Goal: Find specific page/section: Find specific page/section

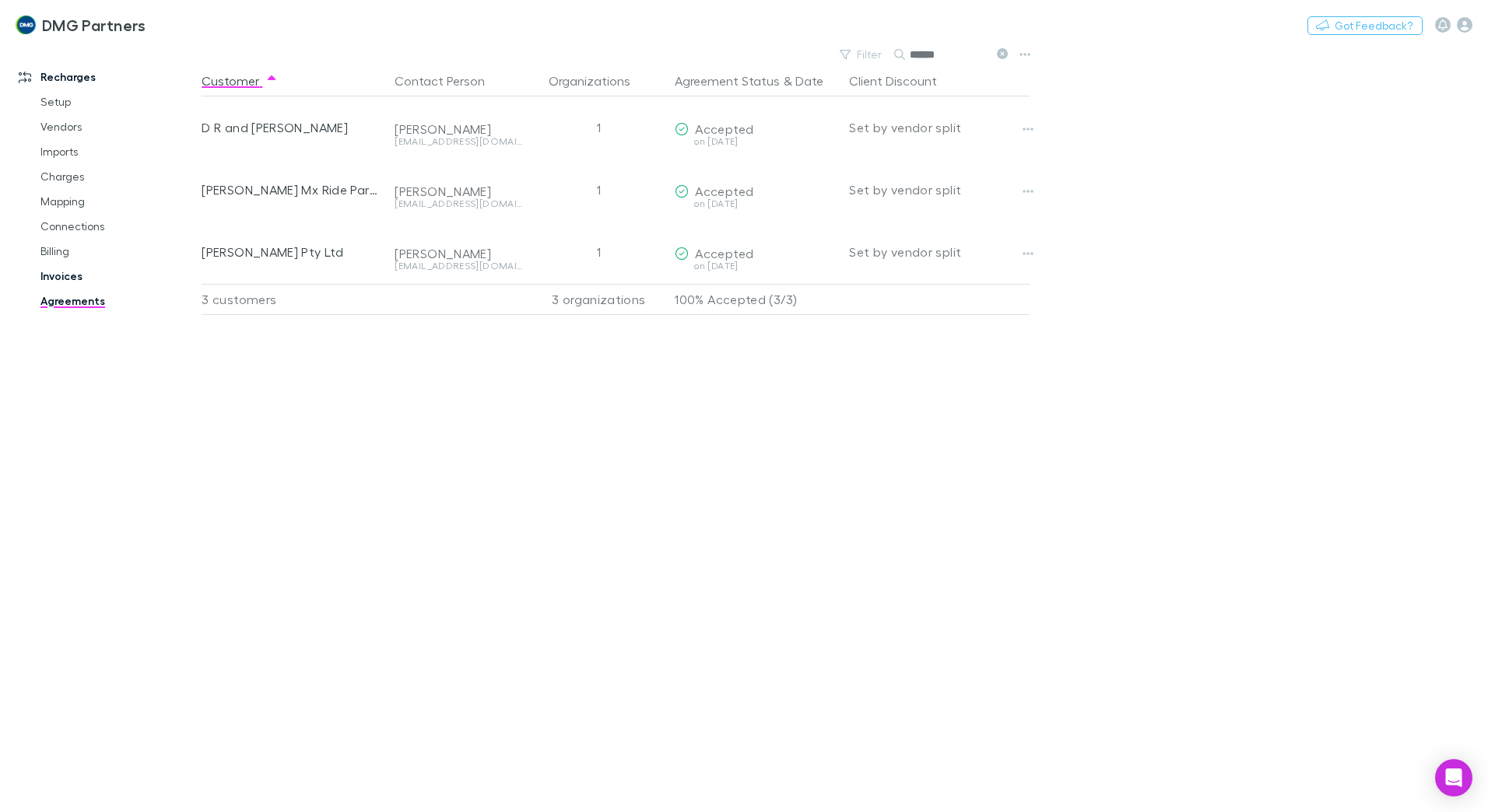
click at [49, 278] on link "Invoices" at bounding box center [117, 276] width 185 height 25
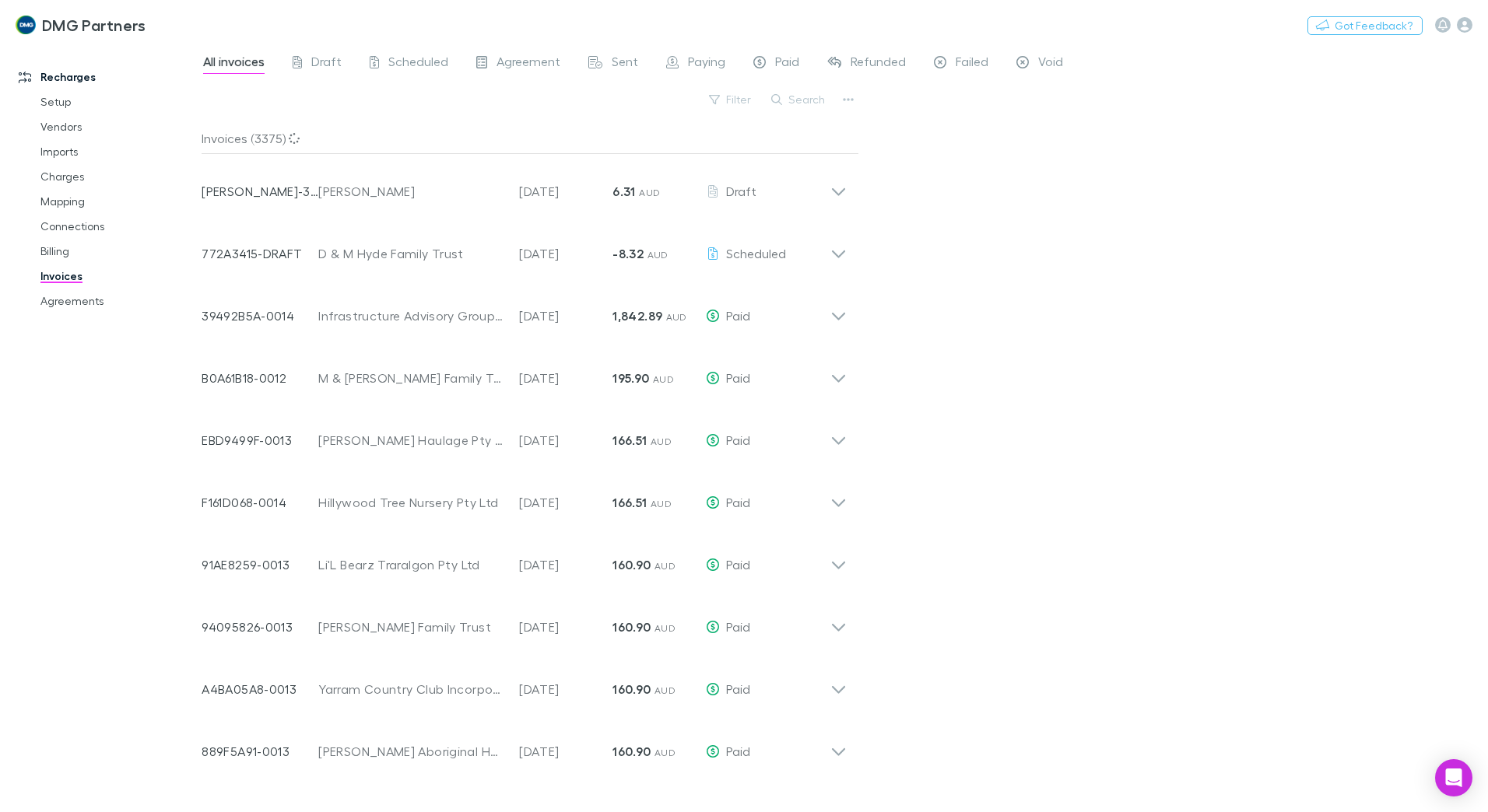
click at [798, 96] on button "Search" at bounding box center [799, 99] width 71 height 19
type input "*****"
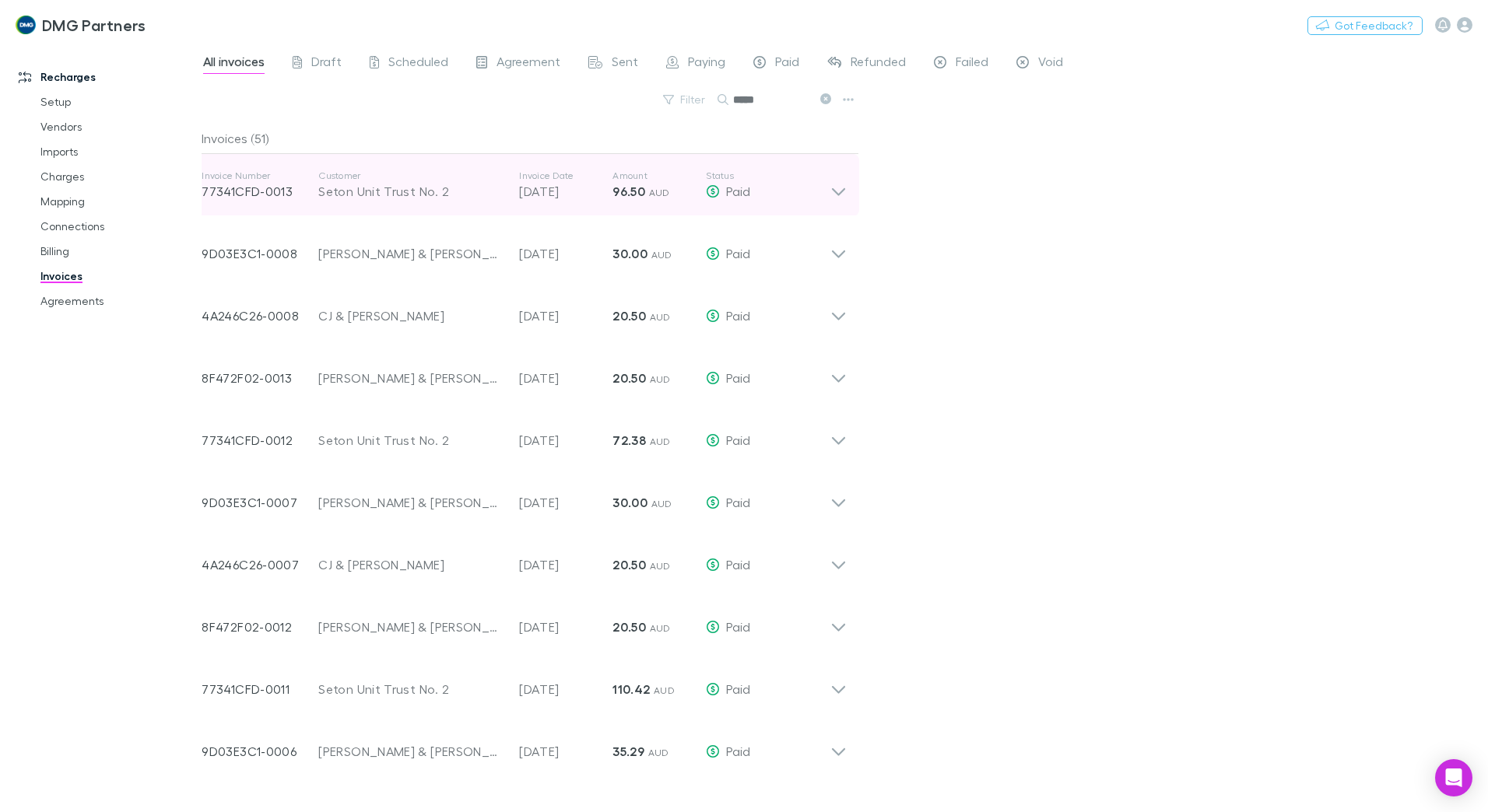
click at [838, 190] on icon at bounding box center [839, 185] width 16 height 31
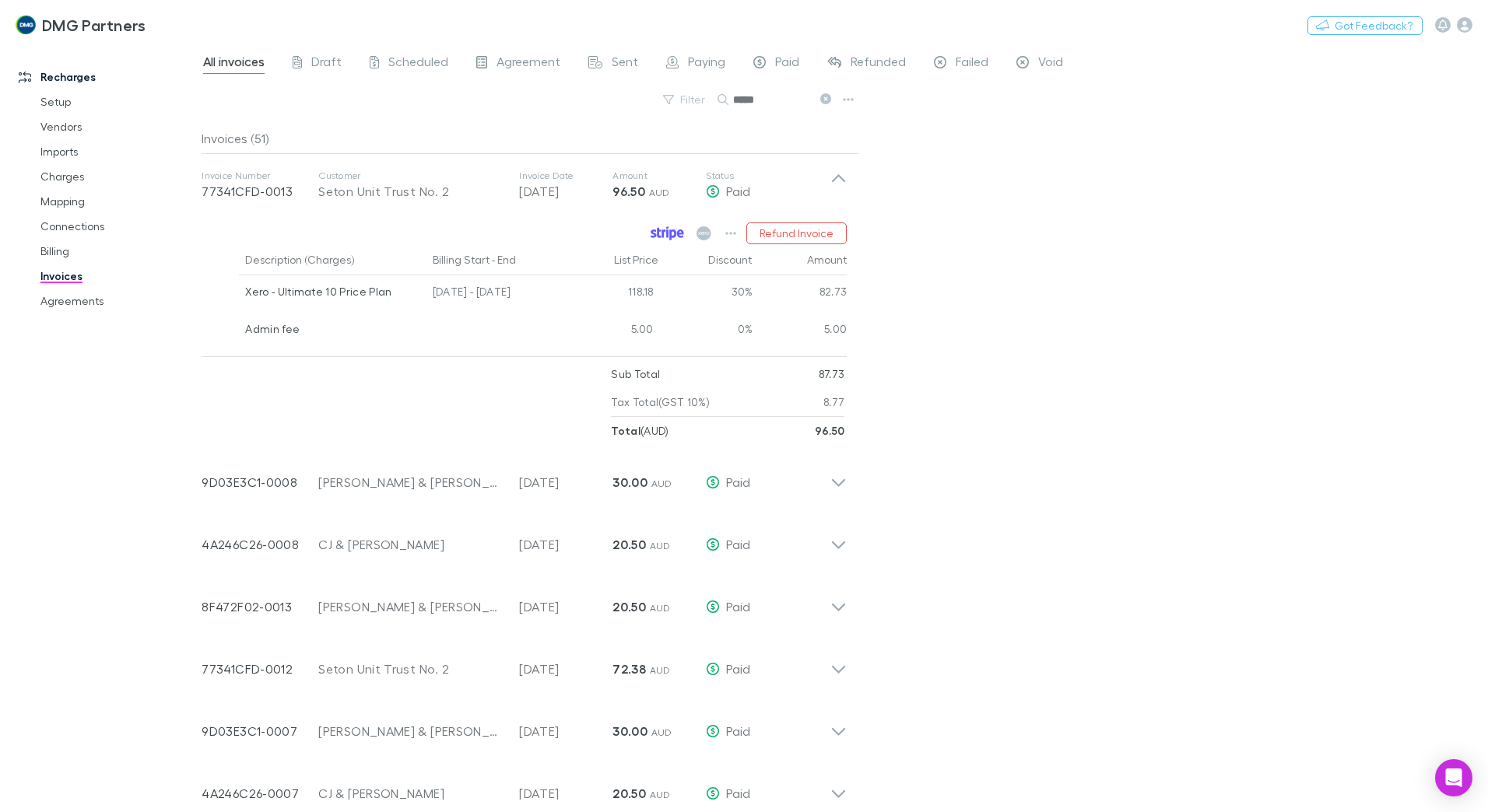
click at [679, 227] on icon at bounding box center [667, 233] width 33 height 14
click at [64, 301] on link "Agreements" at bounding box center [117, 301] width 185 height 25
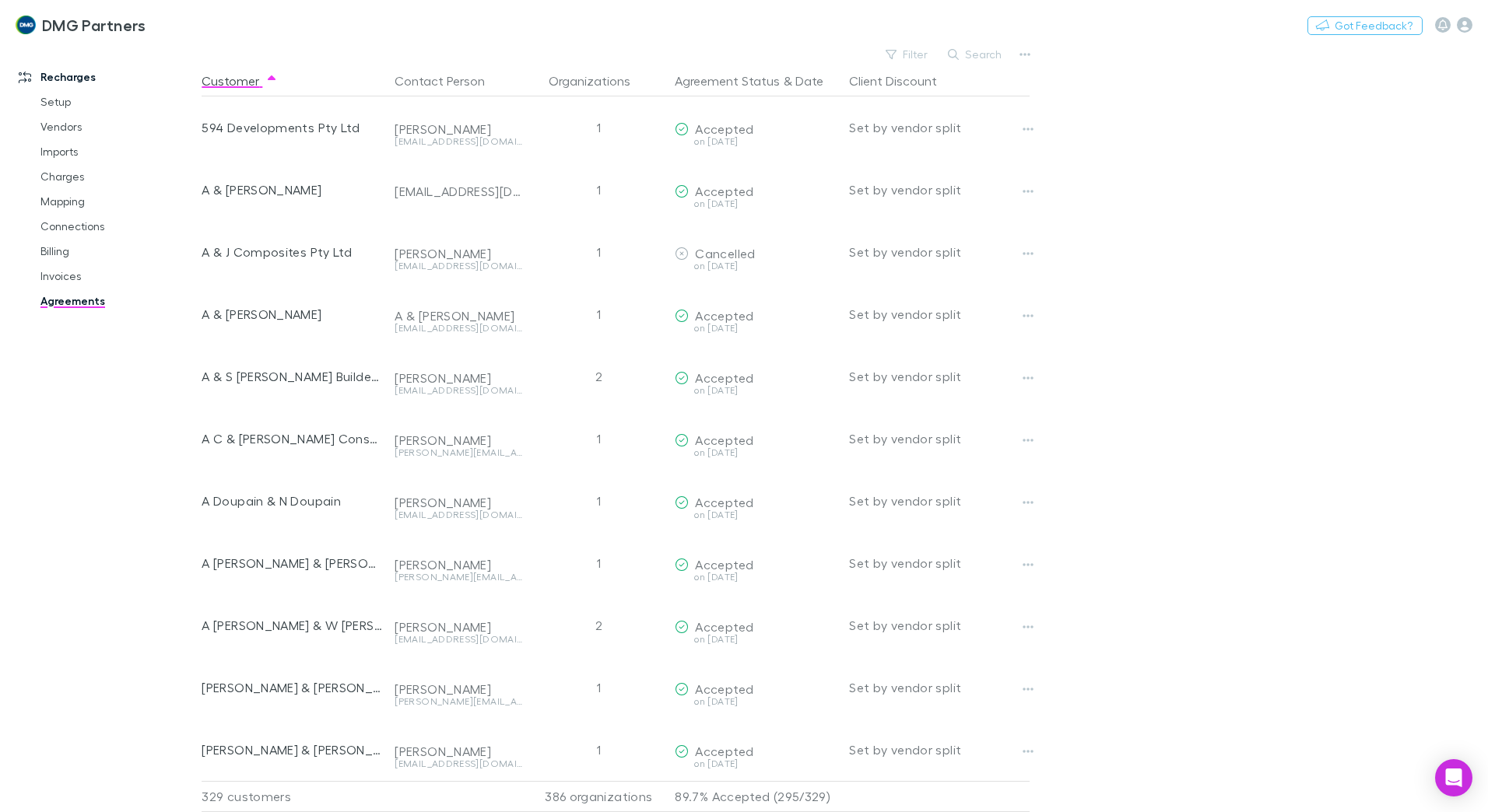
click at [980, 55] on button "Search" at bounding box center [975, 54] width 71 height 19
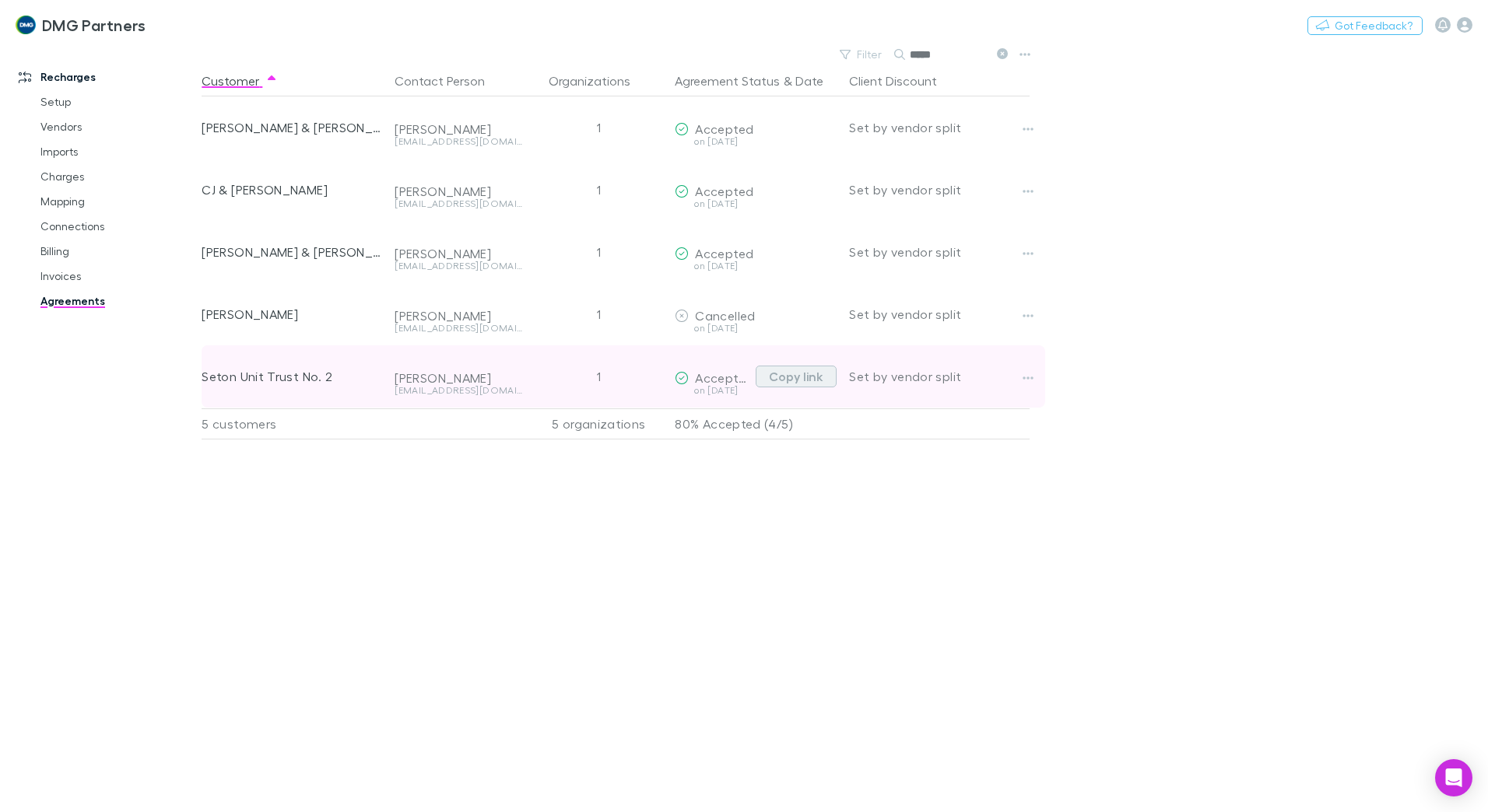
type input "*****"
click at [786, 374] on button "Copy link" at bounding box center [796, 376] width 81 height 22
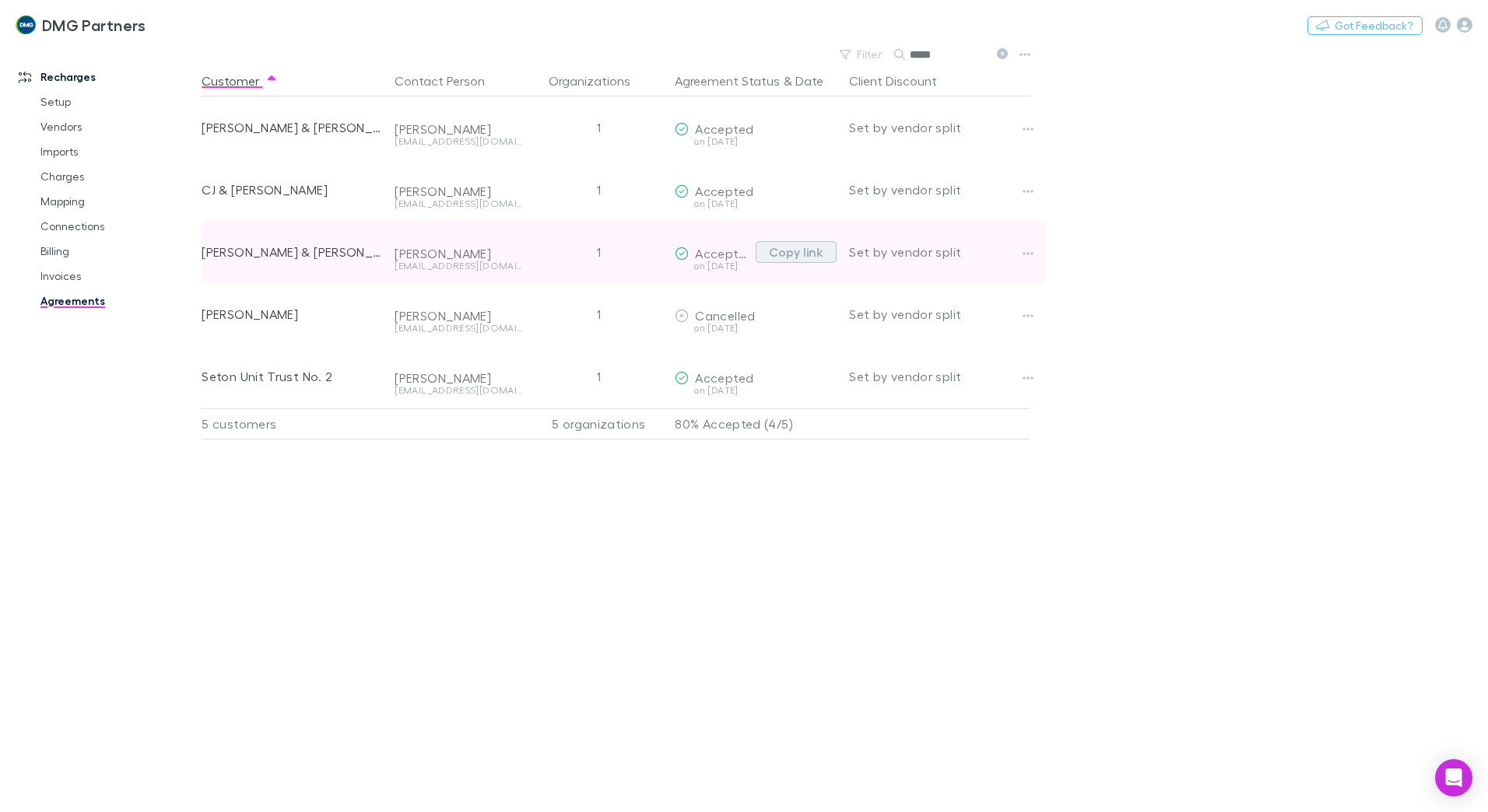
click at [781, 249] on button "Copy link" at bounding box center [796, 252] width 81 height 22
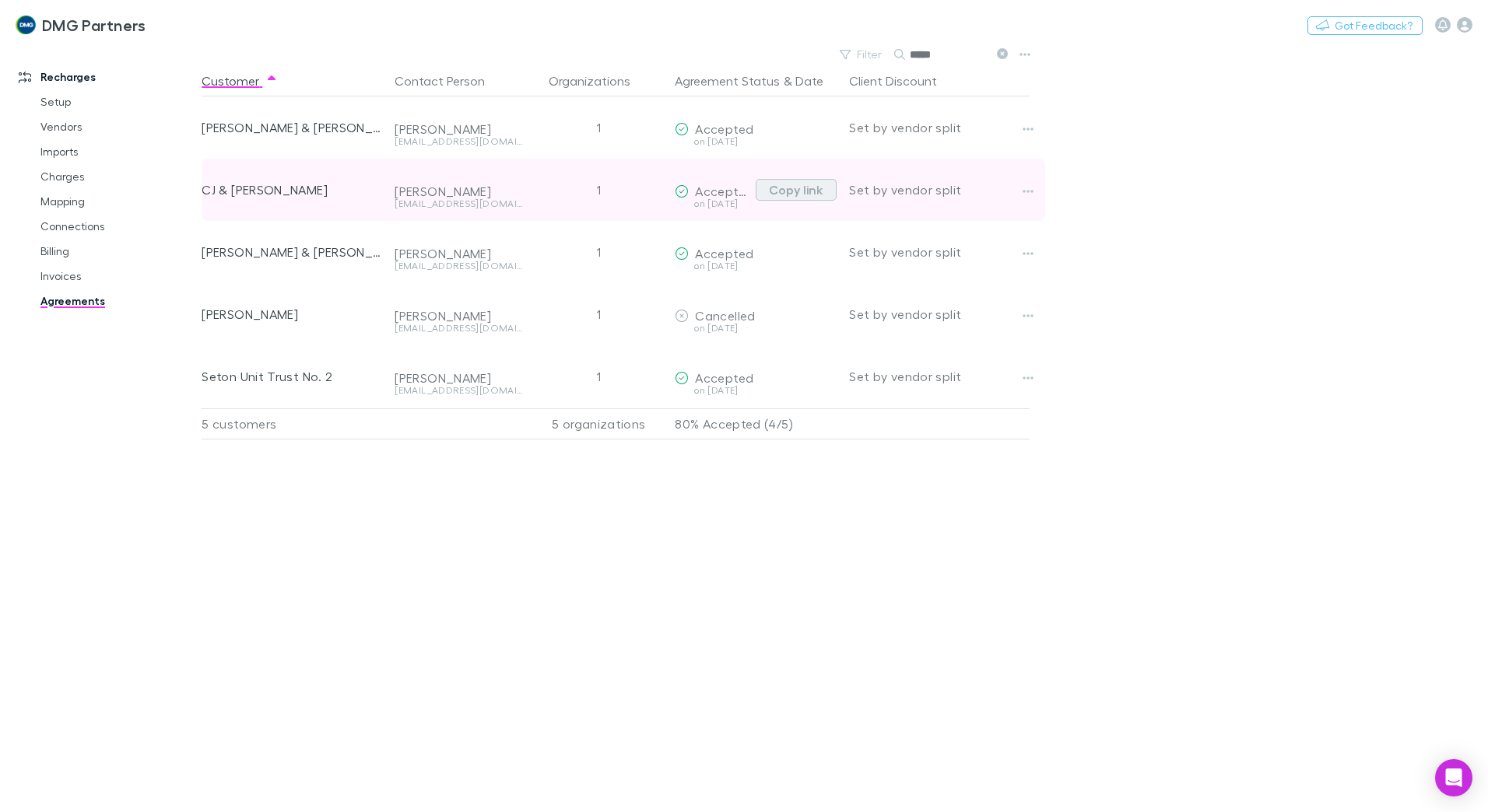
click at [816, 188] on button "Copy link" at bounding box center [796, 190] width 81 height 22
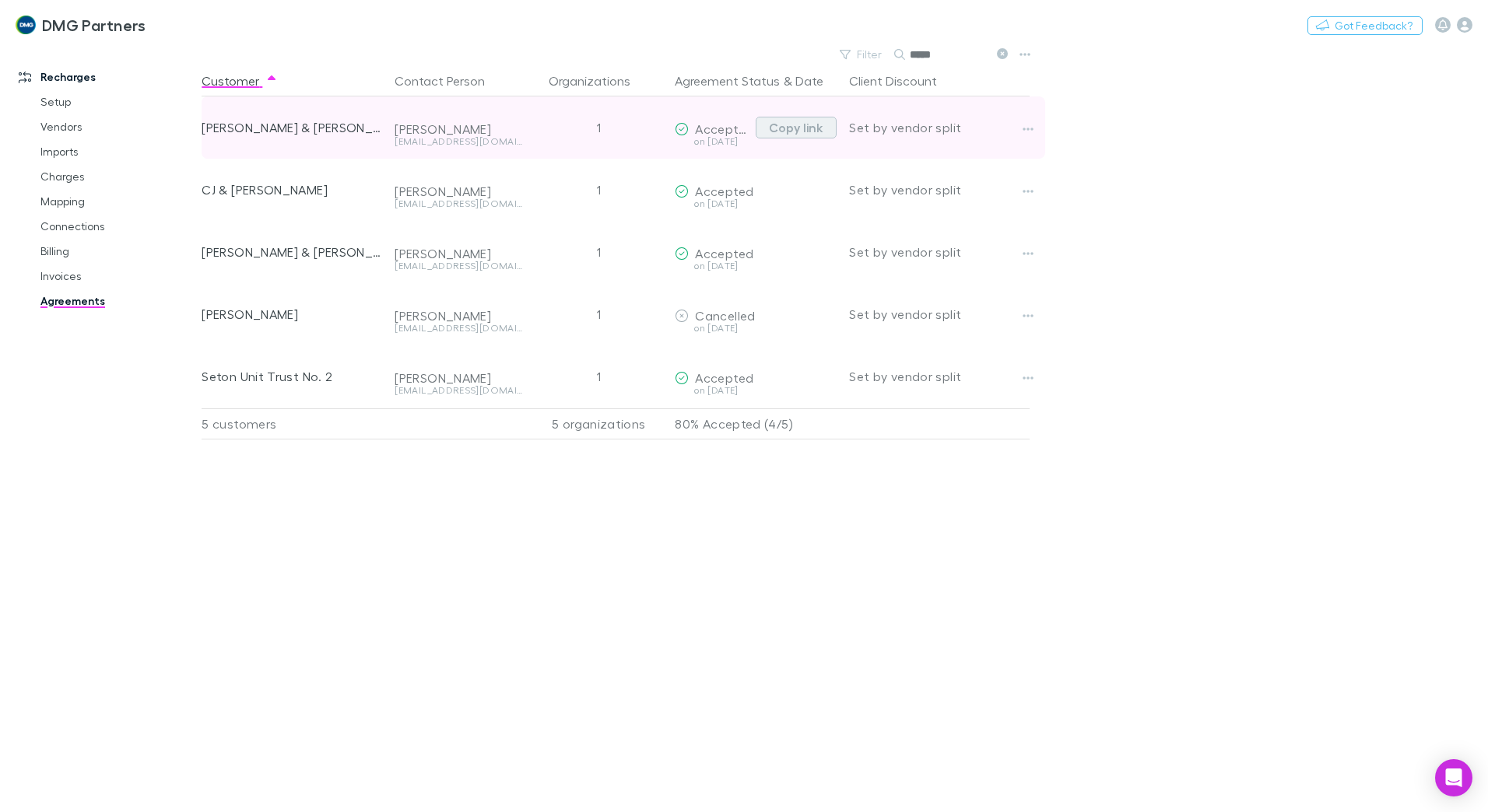
click at [790, 124] on button "Copy link" at bounding box center [796, 127] width 81 height 22
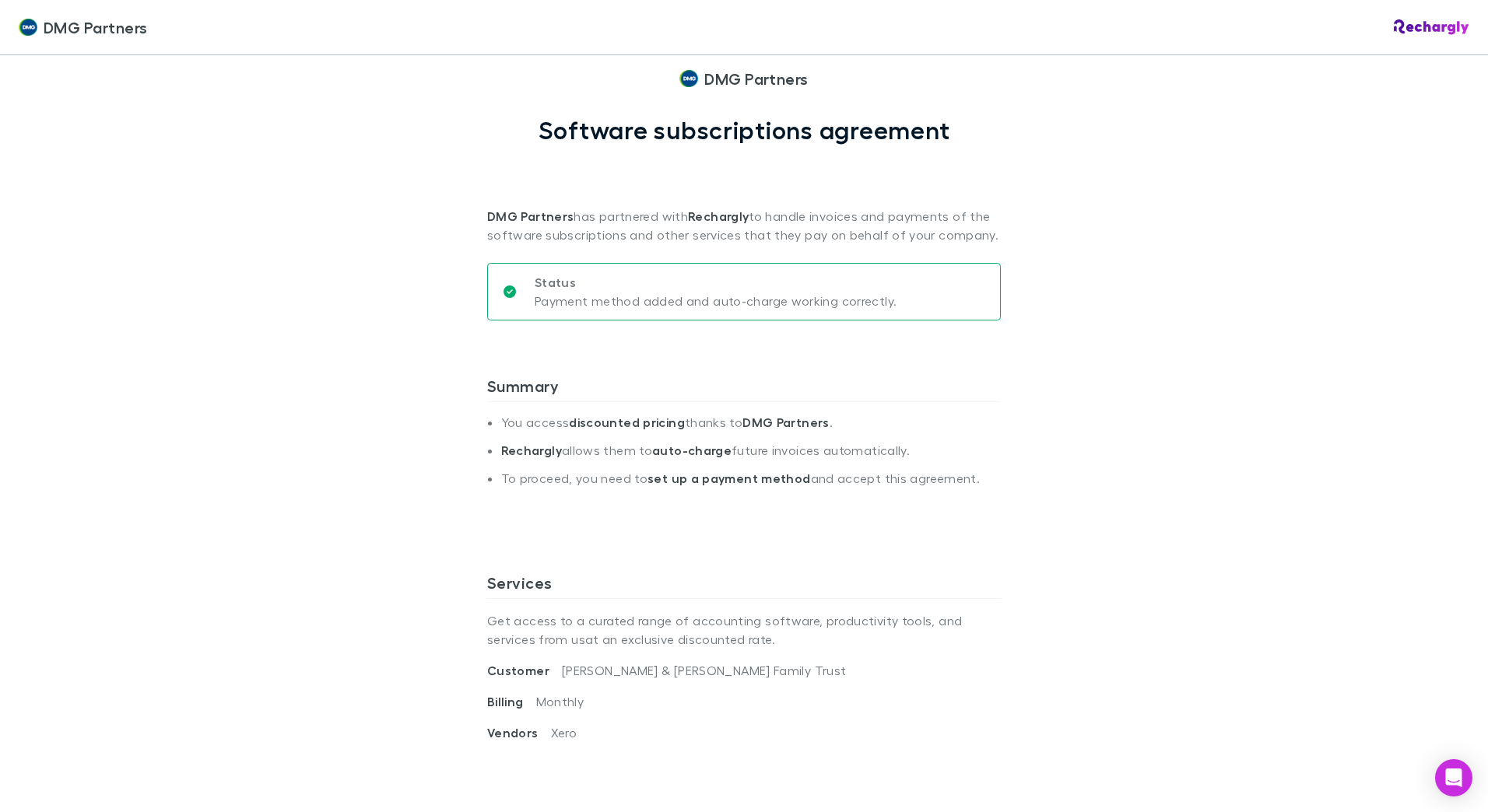
scroll to position [78, 0]
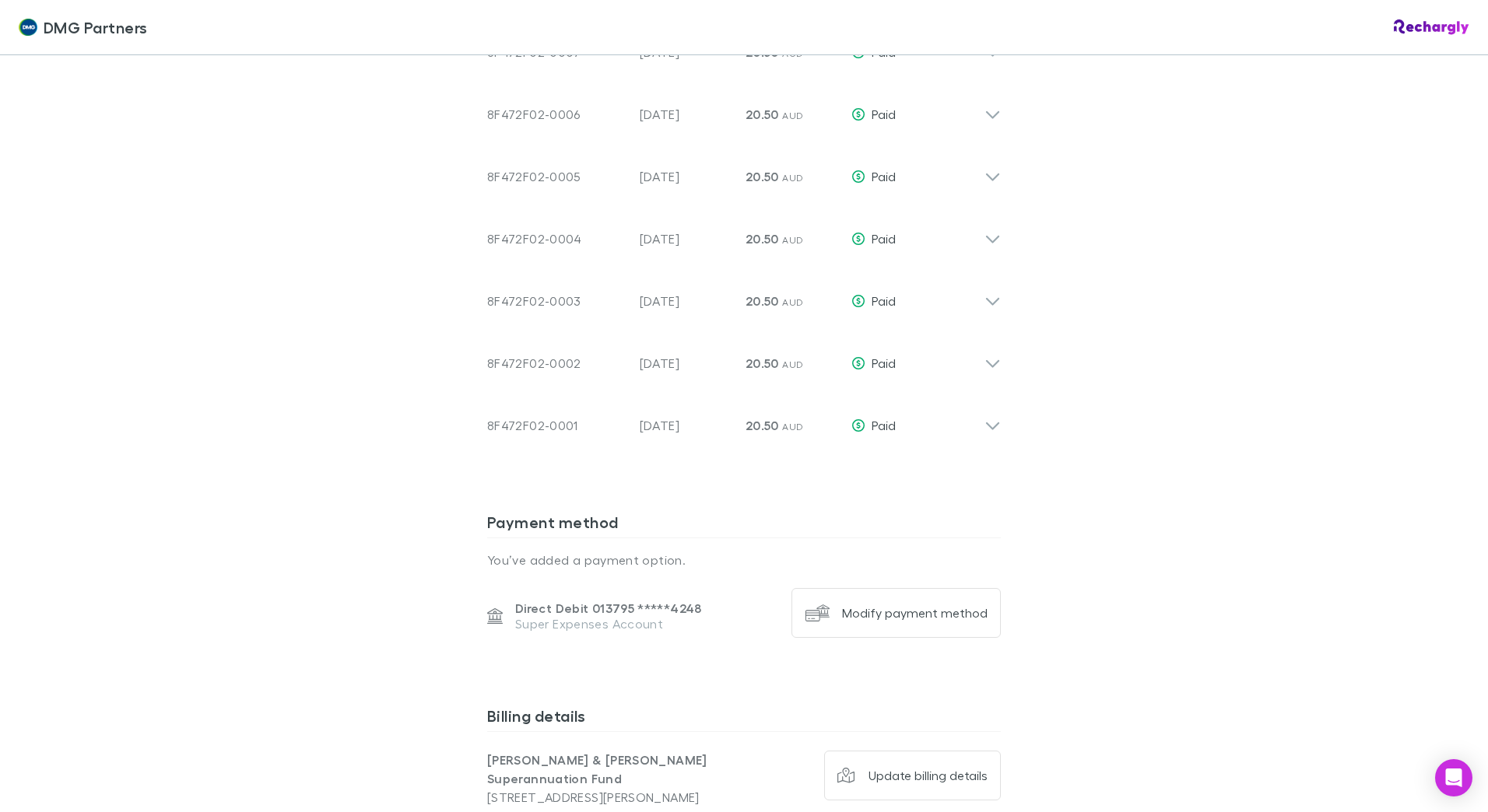
scroll to position [1401, 0]
